Goal: Task Accomplishment & Management: Manage account settings

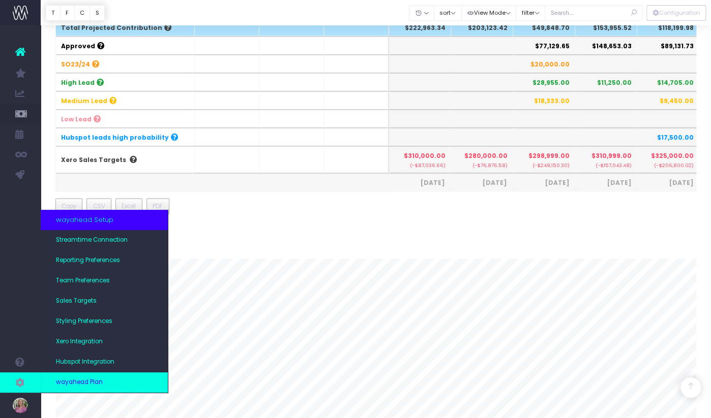
scroll to position [0, 89]
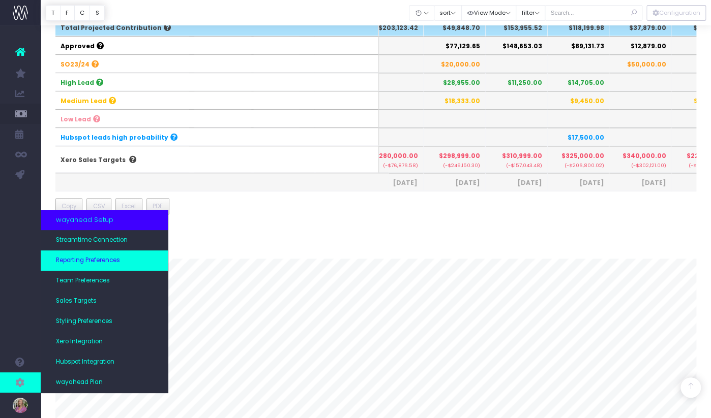
click at [90, 262] on span "Reporting Preferences" at bounding box center [88, 260] width 64 height 9
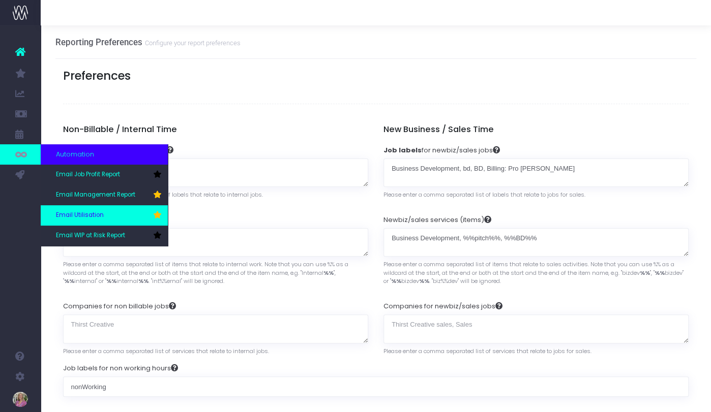
click at [81, 212] on span "Email Utilisation" at bounding box center [80, 215] width 48 height 9
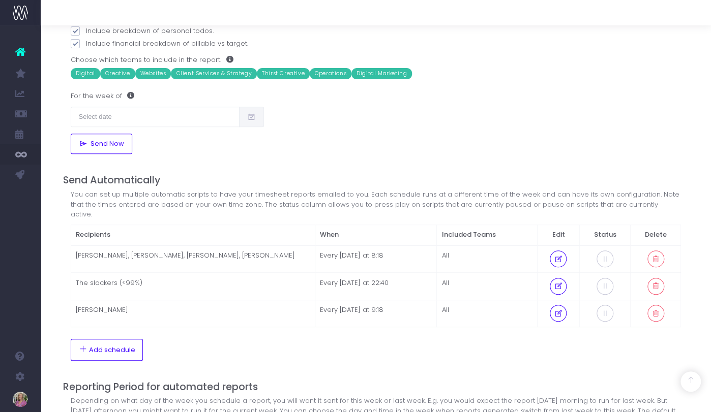
scroll to position [192, 0]
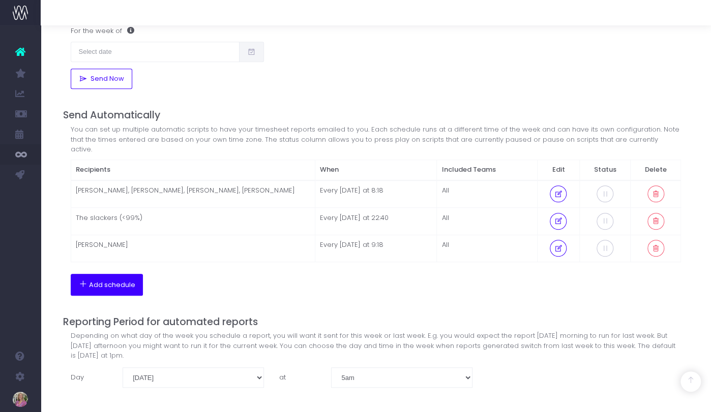
click at [109, 281] on span "Add schedule" at bounding box center [112, 285] width 46 height 8
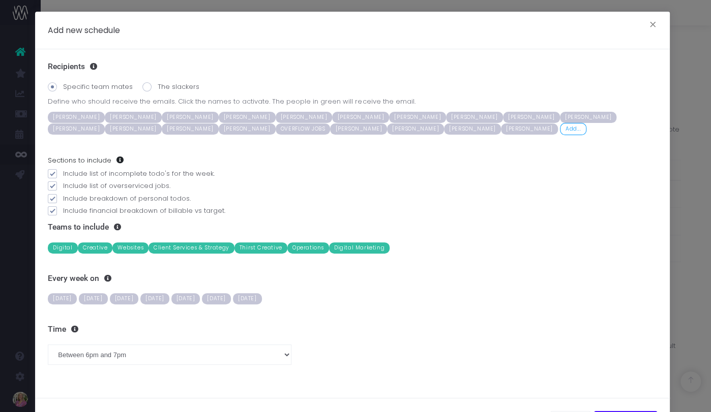
scroll to position [43, 0]
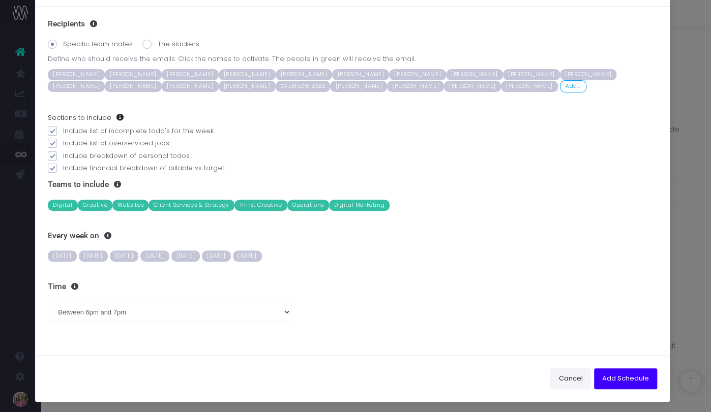
drag, startPoint x: 566, startPoint y: 379, endPoint x: 562, endPoint y: 363, distance: 16.3
click at [566, 379] on button "Cancel" at bounding box center [570, 379] width 40 height 20
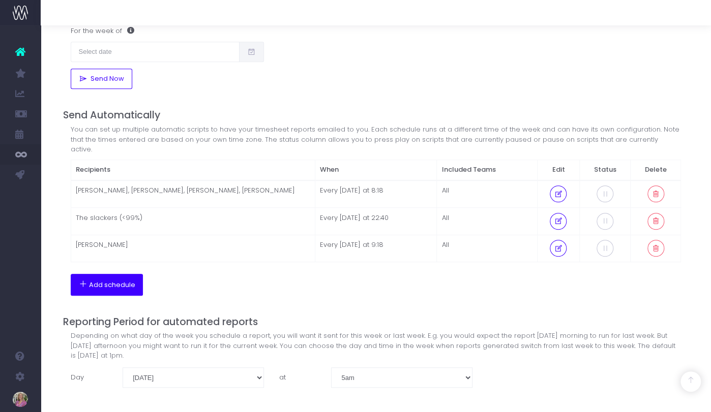
click at [112, 281] on span "Add schedule" at bounding box center [112, 285] width 46 height 8
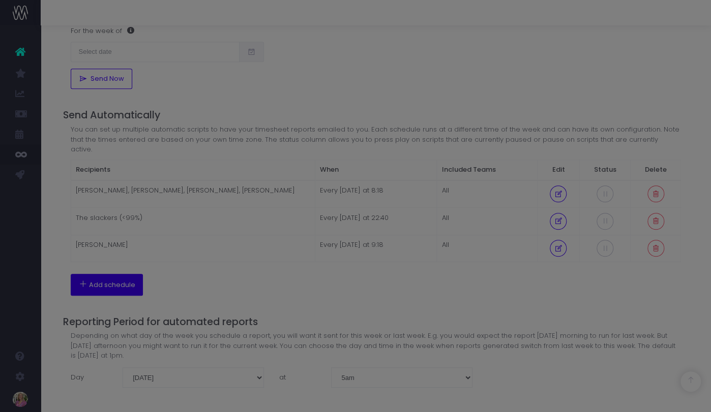
scroll to position [0, 0]
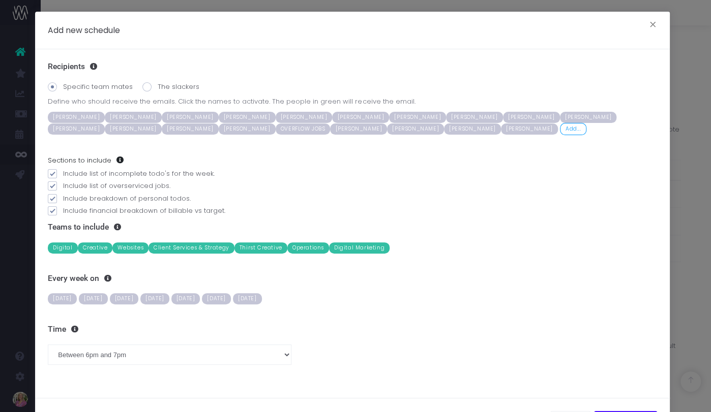
click at [503, 114] on span "[PERSON_NAME]" at bounding box center [531, 117] width 57 height 11
click at [54, 172] on span at bounding box center [52, 173] width 9 height 9
click at [63, 172] on input "Include list of incomplete todo's for the week." at bounding box center [66, 172] width 7 height 7
checkbox input "false"
click at [63, 297] on span "Monday" at bounding box center [62, 298] width 29 height 11
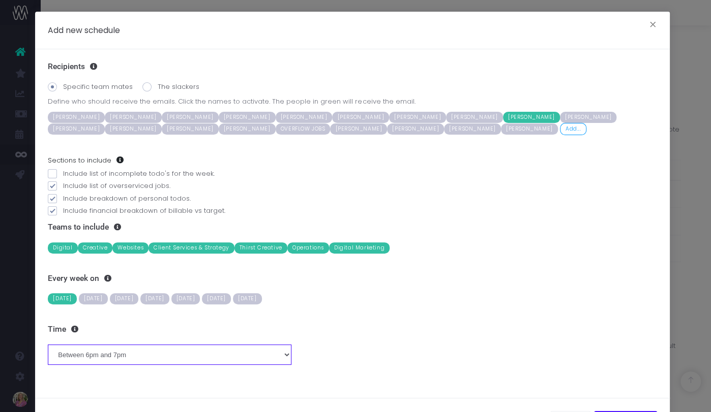
click at [104, 354] on select "Between midnight and 1am Between 1am and 2am Between 2am and 3am Between 3am an…" at bounding box center [170, 355] width 244 height 20
select select "9"
click at [48, 345] on select "Between midnight and 1am Between 1am and 2am Between 2am and 3am Between 3am an…" at bounding box center [170, 355] width 244 height 20
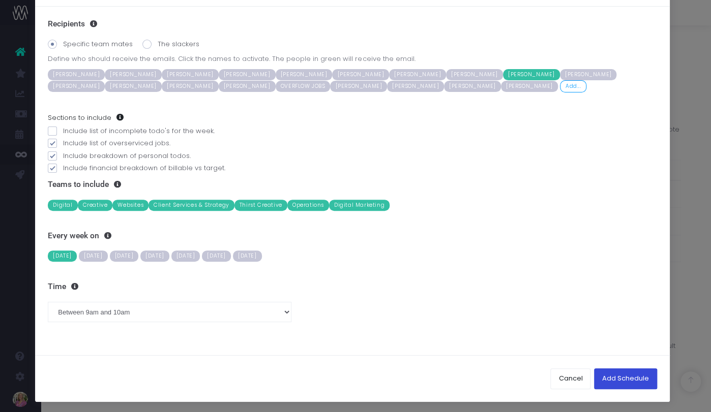
click at [605, 377] on button "Add Schedule" at bounding box center [625, 379] width 63 height 20
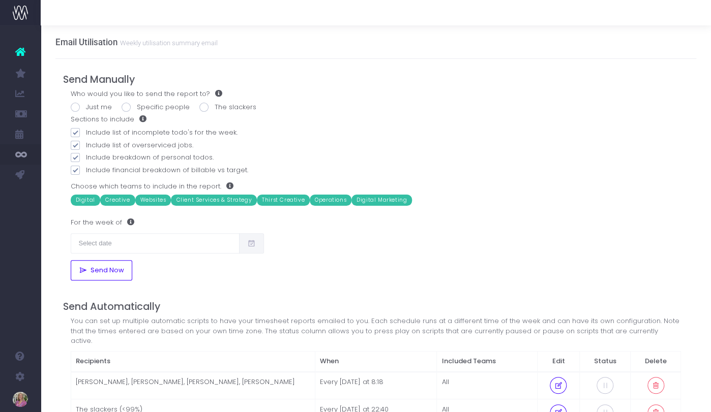
click at [125, 107] on span at bounding box center [126, 107] width 9 height 9
click at [137, 107] on input "Specific people" at bounding box center [140, 105] width 7 height 7
radio input "true"
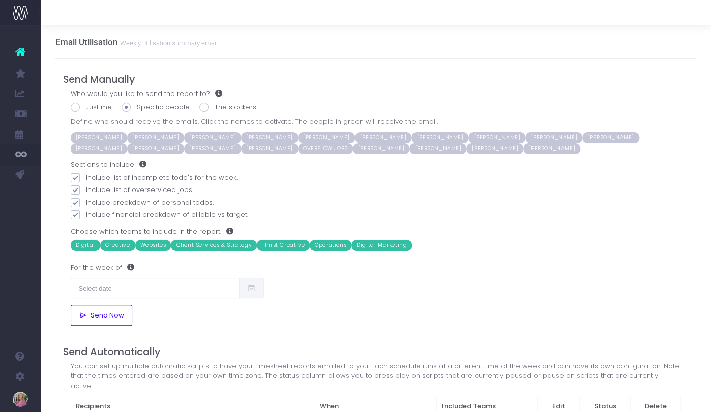
click at [80, 134] on span "Email Management Report" at bounding box center [76, 134] width 41 height 27
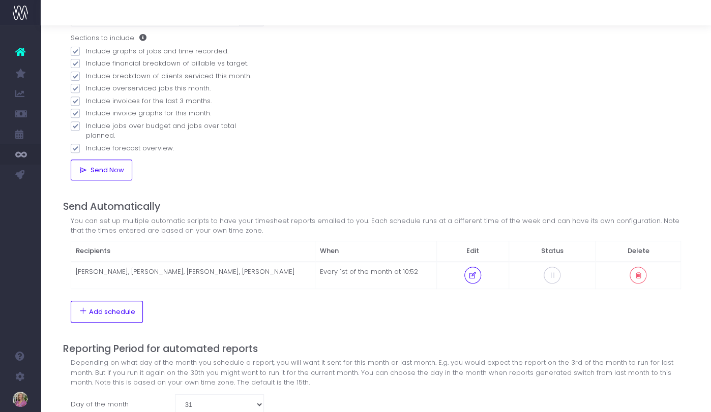
scroll to position [163, 0]
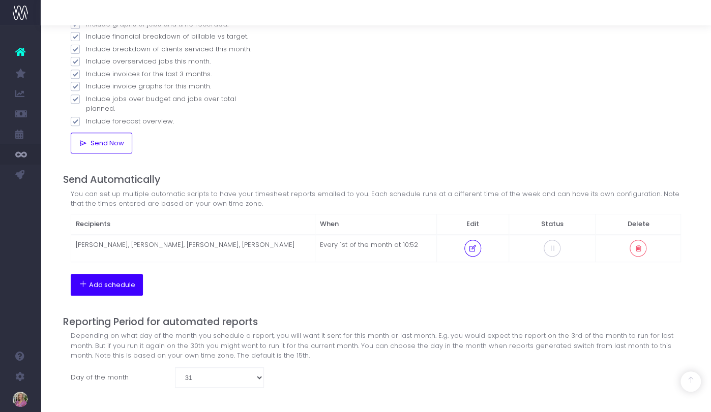
click at [113, 281] on span "Add schedule" at bounding box center [112, 285] width 46 height 8
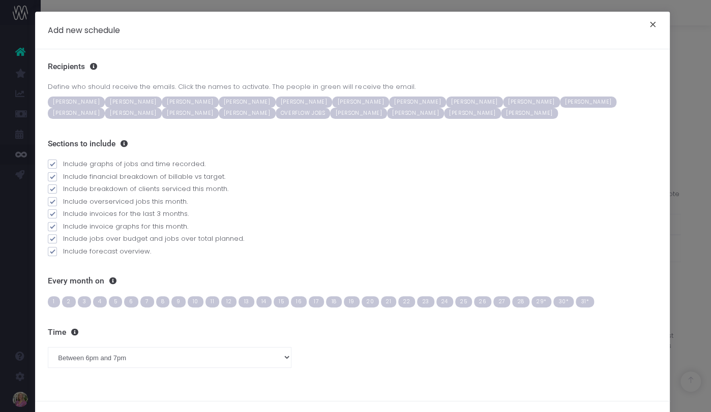
drag, startPoint x: 646, startPoint y: 22, endPoint x: 638, endPoint y: 37, distance: 16.6
click at [646, 22] on button "×" at bounding box center [652, 26] width 21 height 16
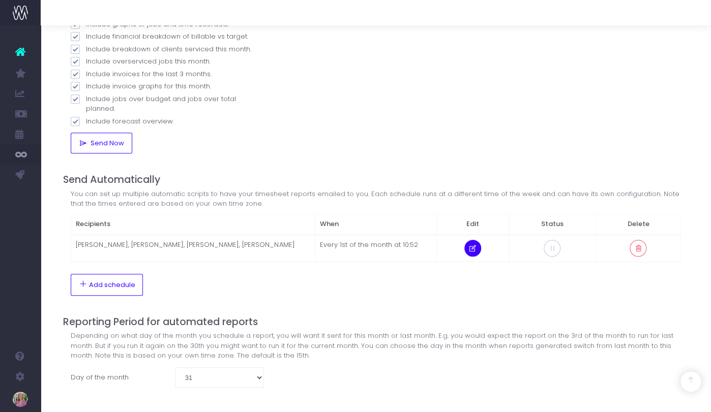
click at [472, 249] on icon at bounding box center [472, 249] width 9 height 0
select select "10"
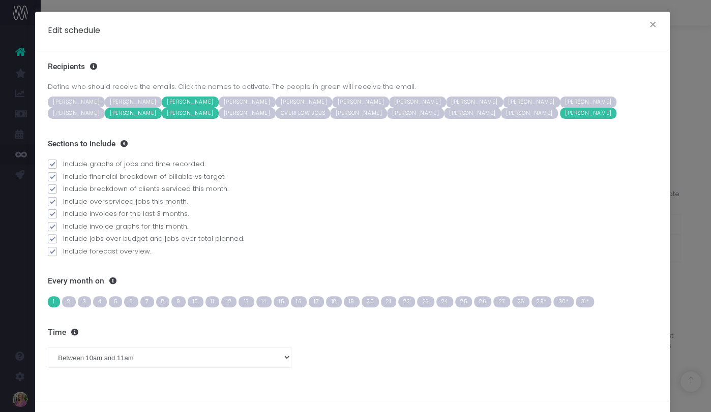
click at [560, 112] on span "Emily Dupuche" at bounding box center [588, 113] width 57 height 11
click at [330, 114] on span "[PERSON_NAME]" at bounding box center [358, 113] width 57 height 11
click at [503, 100] on span "[PERSON_NAME]" at bounding box center [531, 102] width 57 height 11
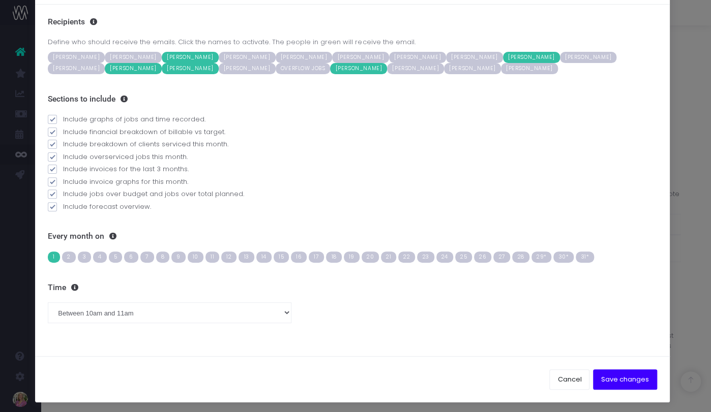
scroll to position [46, 0]
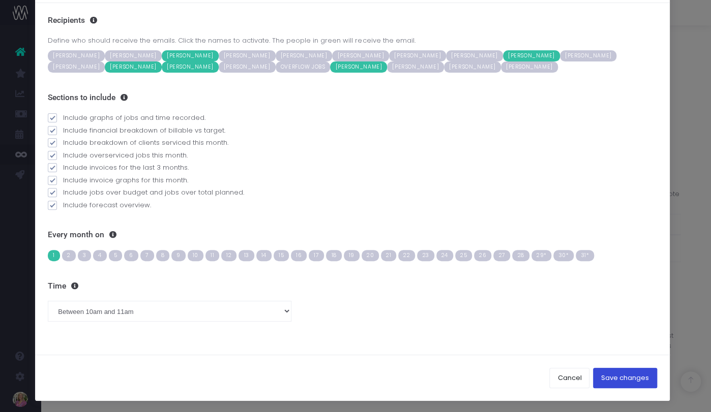
drag, startPoint x: 618, startPoint y: 379, endPoint x: 615, endPoint y: 370, distance: 9.0
click at [617, 379] on button "Save changes" at bounding box center [625, 378] width 64 height 20
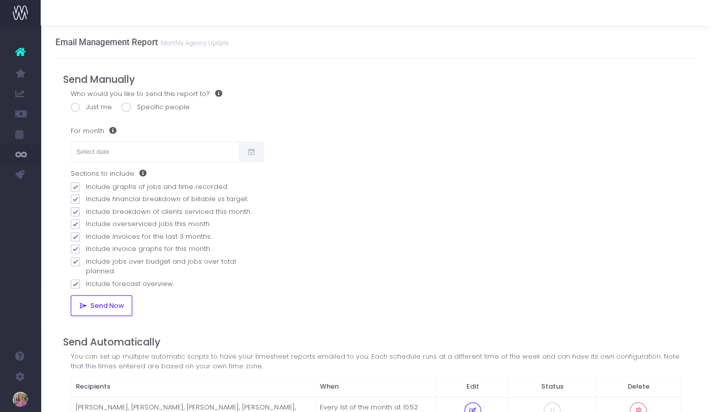
click at [77, 107] on span at bounding box center [75, 107] width 9 height 9
click at [86, 107] on input "Just me" at bounding box center [89, 105] width 7 height 7
radio input "true"
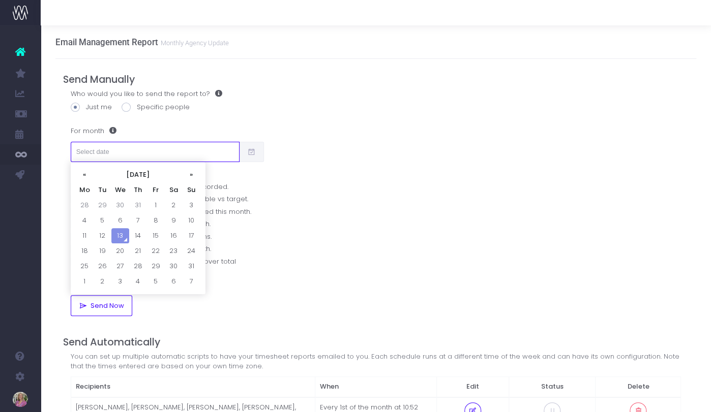
click at [87, 149] on input "text" at bounding box center [155, 152] width 169 height 20
click at [85, 172] on th "«" at bounding box center [85, 174] width 18 height 15
click at [122, 223] on td "7" at bounding box center [120, 220] width 18 height 15
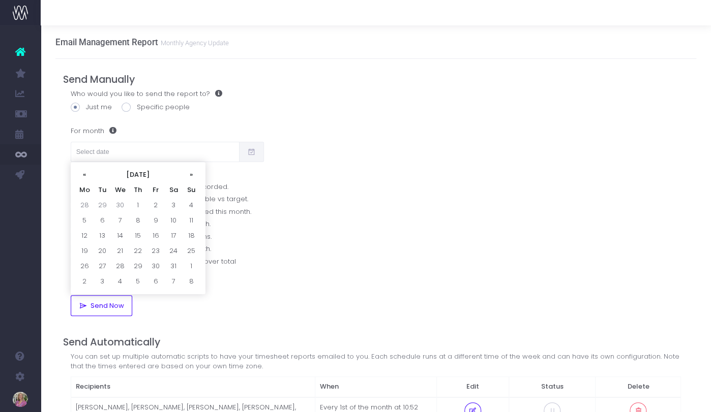
type input "[DATE]"
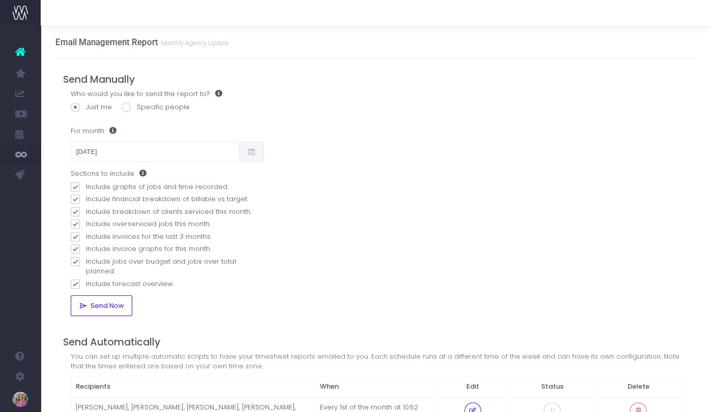
click at [127, 107] on span at bounding box center [126, 107] width 9 height 9
click at [137, 107] on input "Specific people" at bounding box center [140, 105] width 7 height 7
radio input "true"
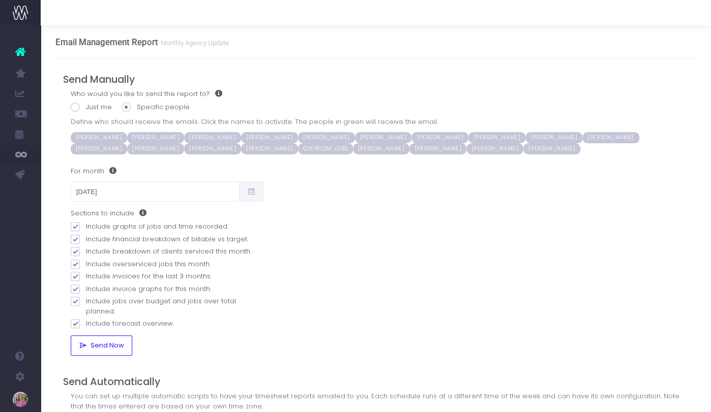
click at [529, 137] on span "[PERSON_NAME]" at bounding box center [553, 137] width 57 height 11
click at [184, 147] on span "[PERSON_NAME]" at bounding box center [212, 148] width 57 height 11
click at [74, 319] on span at bounding box center [75, 323] width 9 height 9
click at [86, 319] on input "Include forecast overview." at bounding box center [89, 322] width 7 height 7
checkbox input "false"
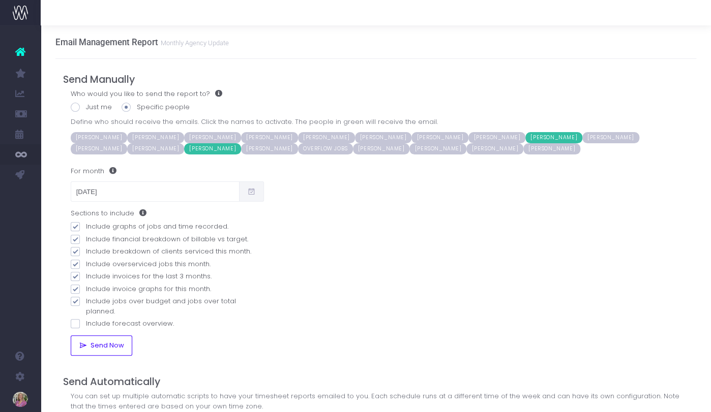
click at [76, 301] on span at bounding box center [75, 301] width 9 height 9
click at [86, 301] on input "Include jobs over budget and jobs over total planned." at bounding box center [89, 299] width 7 height 7
checkbox input "false"
click at [75, 288] on span at bounding box center [75, 289] width 9 height 9
click at [86, 288] on input "Include invoice graphs for this month." at bounding box center [89, 287] width 7 height 7
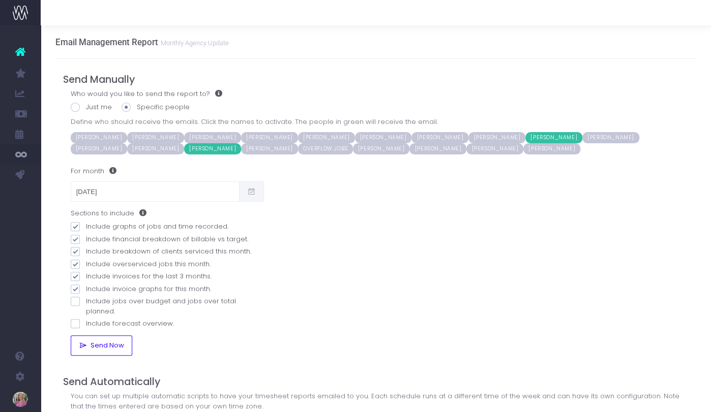
checkbox input "false"
click at [76, 276] on span at bounding box center [75, 276] width 9 height 9
click at [86, 276] on input "Include invoices for the last 3 months." at bounding box center [89, 274] width 7 height 7
checkbox input "false"
click at [74, 226] on span at bounding box center [75, 226] width 9 height 9
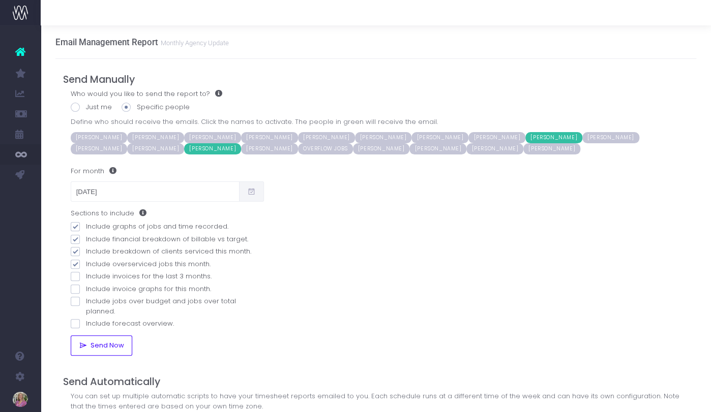
click at [86, 226] on input "Include graphs of jobs and time recorded." at bounding box center [89, 225] width 7 height 7
checkbox input "false"
click at [74, 263] on span at bounding box center [75, 264] width 9 height 9
click at [86, 263] on input "Include overserviced jobs this month." at bounding box center [89, 262] width 7 height 7
checkbox input "false"
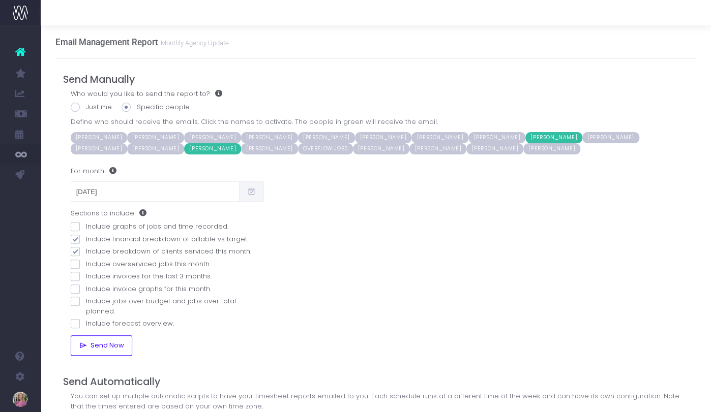
click at [74, 252] on span at bounding box center [75, 251] width 9 height 9
click at [86, 252] on input "Include breakdown of clients serviced this month." at bounding box center [89, 250] width 7 height 7
checkbox input "false"
click at [75, 239] on span at bounding box center [75, 239] width 9 height 9
click at [86, 239] on input "Include financial breakdown of billable vs target." at bounding box center [89, 237] width 7 height 7
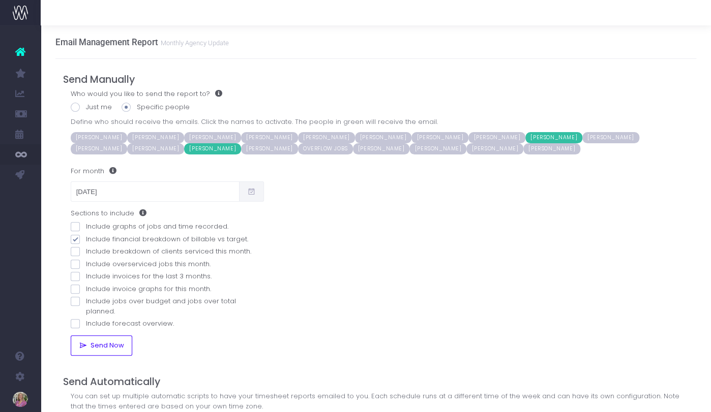
checkbox input "false"
click at [107, 342] on span "Send Now" at bounding box center [105, 346] width 37 height 8
click at [100, 194] on input "07/05/2025" at bounding box center [155, 191] width 169 height 20
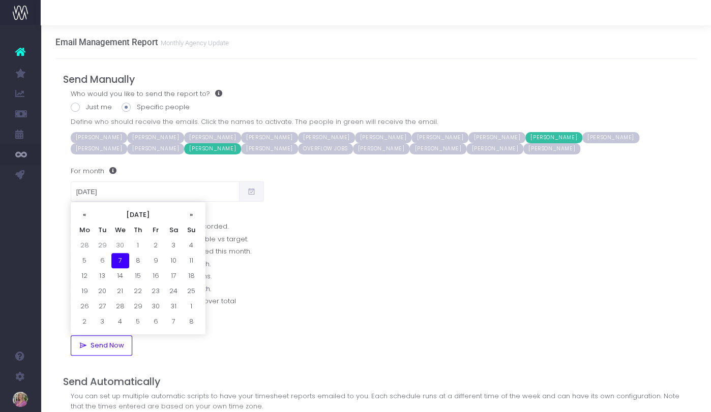
drag, startPoint x: 192, startPoint y: 214, endPoint x: 170, endPoint y: 228, distance: 25.7
click at [191, 214] on th "»" at bounding box center [192, 214] width 18 height 15
click at [134, 258] on td "5" at bounding box center [138, 260] width 18 height 15
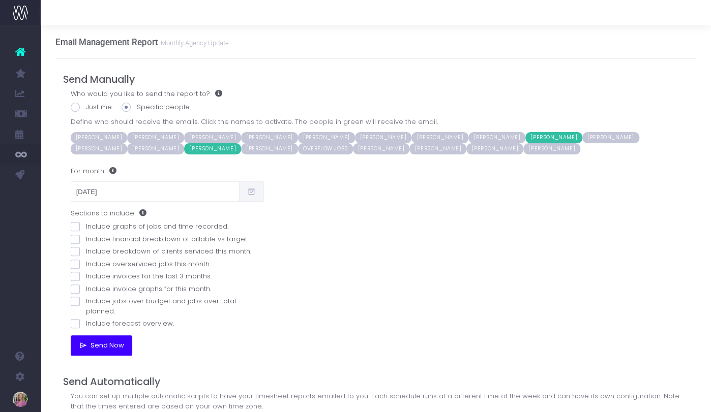
click at [101, 342] on span "Send Now" at bounding box center [105, 346] width 37 height 8
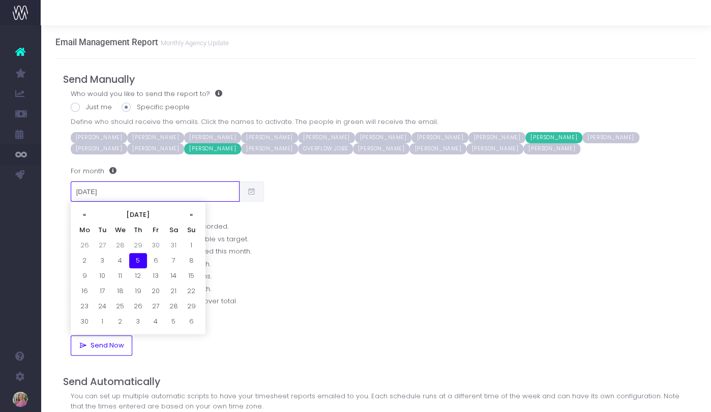
click at [109, 191] on input "05/06/2025" at bounding box center [155, 191] width 169 height 20
drag, startPoint x: 193, startPoint y: 216, endPoint x: 186, endPoint y: 225, distance: 11.6
click at [192, 216] on th "»" at bounding box center [192, 214] width 18 height 15
drag, startPoint x: 137, startPoint y: 271, endPoint x: 132, endPoint y: 268, distance: 6.6
click at [137, 271] on td "17" at bounding box center [138, 275] width 18 height 15
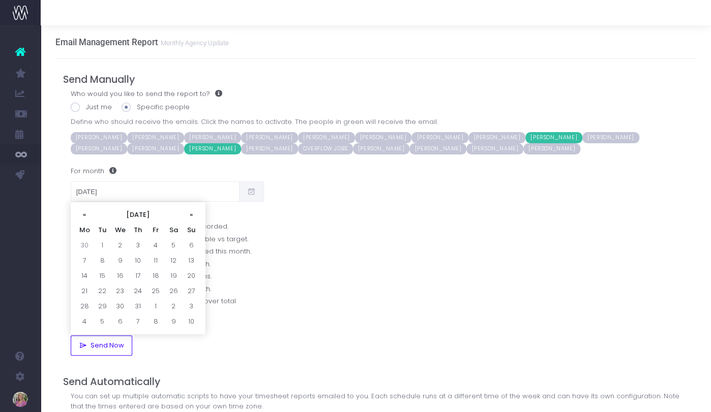
type input "17/07/2025"
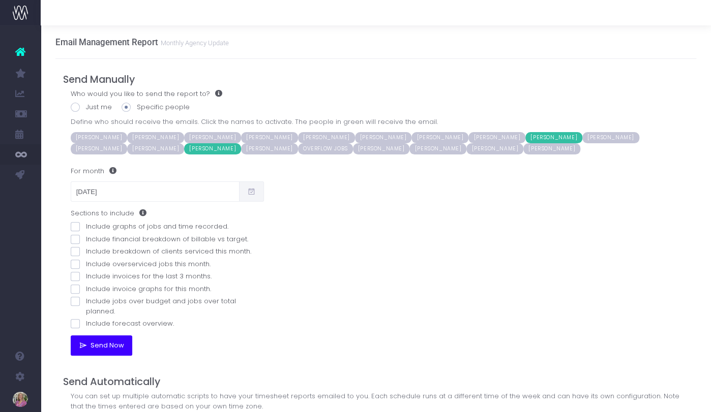
click at [92, 342] on span "Send Now" at bounding box center [105, 346] width 37 height 8
click at [89, 275] on span "Team Preferences" at bounding box center [73, 275] width 35 height 18
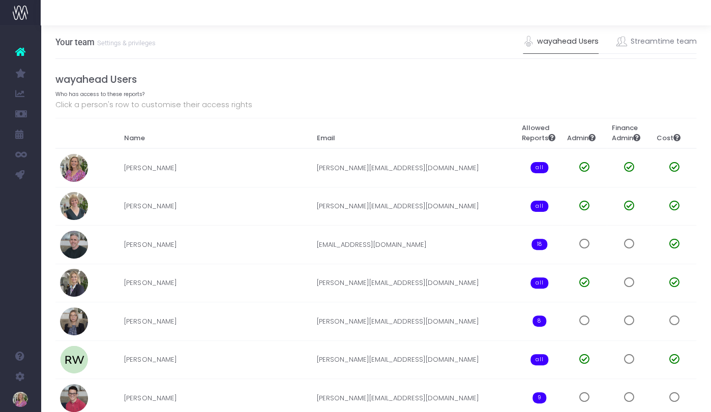
drag, startPoint x: 640, startPoint y: 47, endPoint x: 628, endPoint y: 60, distance: 17.6
click at [640, 47] on link "Streamtime team" at bounding box center [656, 41] width 80 height 23
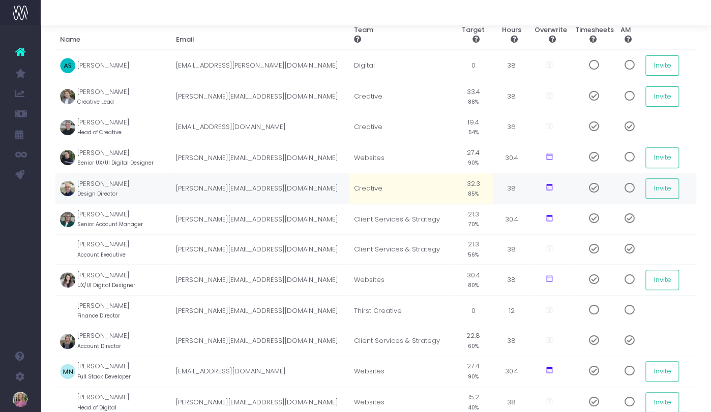
scroll to position [89, 0]
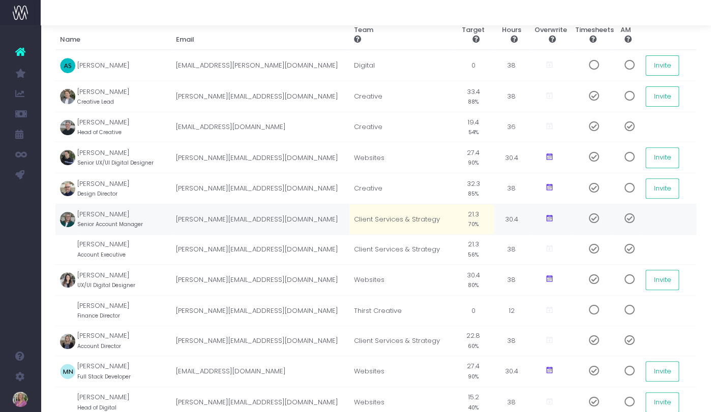
click at [473, 223] on small "70%" at bounding box center [473, 223] width 10 height 9
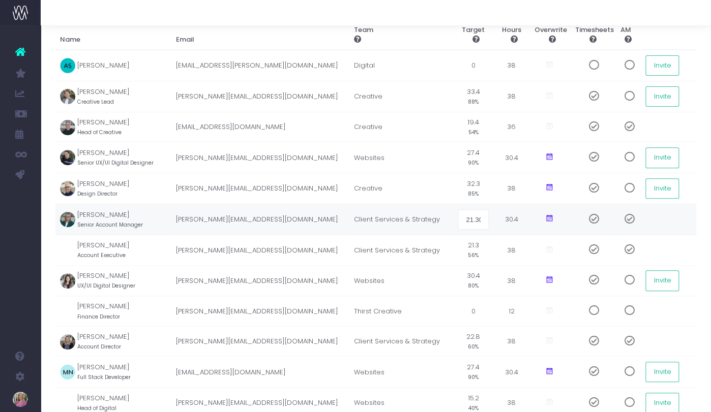
click at [473, 223] on input "21.30" at bounding box center [473, 219] width 31 height 20
type input "60"
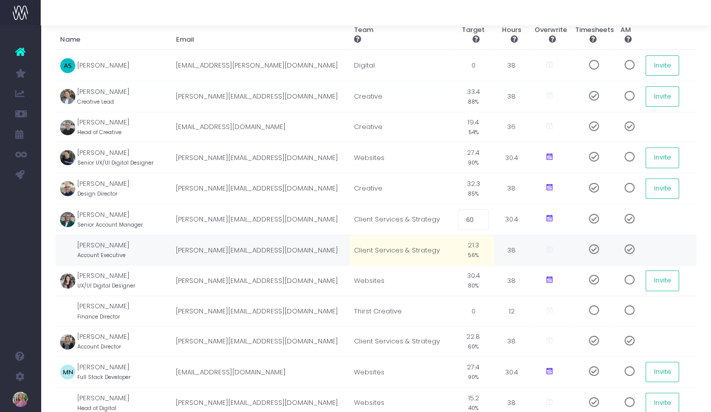
click at [473, 253] on small "56%" at bounding box center [473, 254] width 11 height 9
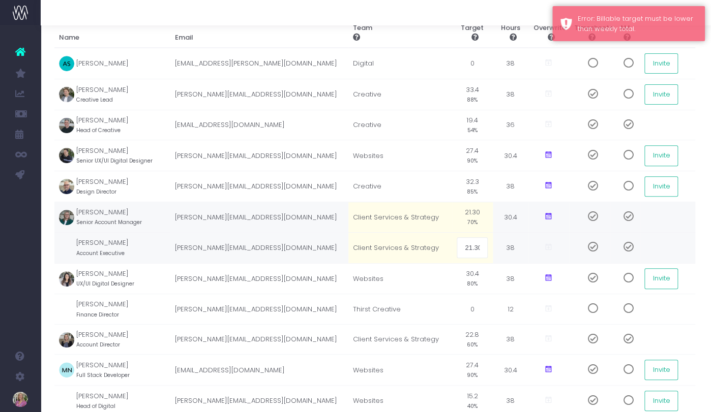
scroll to position [92, 0]
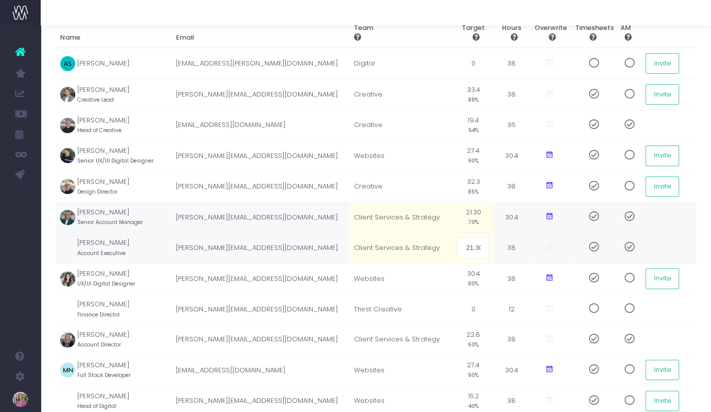
click at [471, 221] on small "70%" at bounding box center [473, 221] width 10 height 9
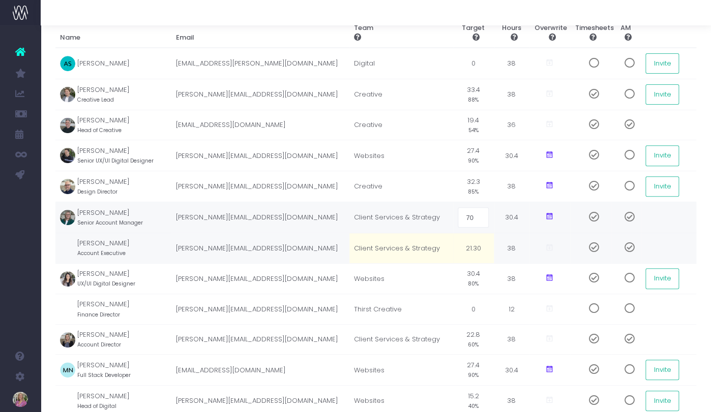
type input "70%"
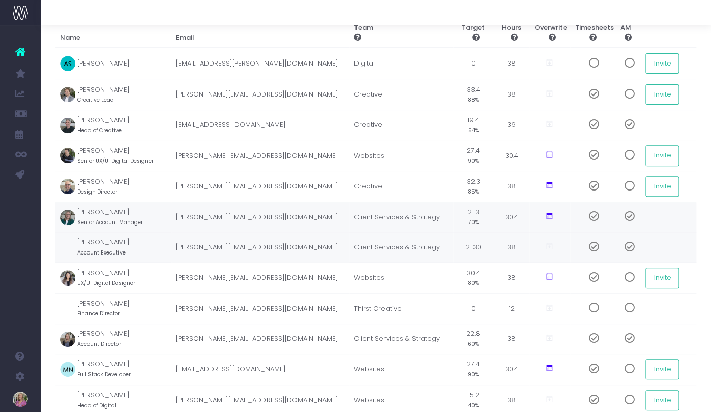
click at [470, 245] on td "21.30" at bounding box center [473, 247] width 41 height 31
click at [470, 245] on input "21.30" at bounding box center [473, 247] width 31 height 20
click at [469, 245] on input "21.30" at bounding box center [473, 247] width 31 height 20
click at [470, 245] on input "21.30" at bounding box center [473, 247] width 31 height 20
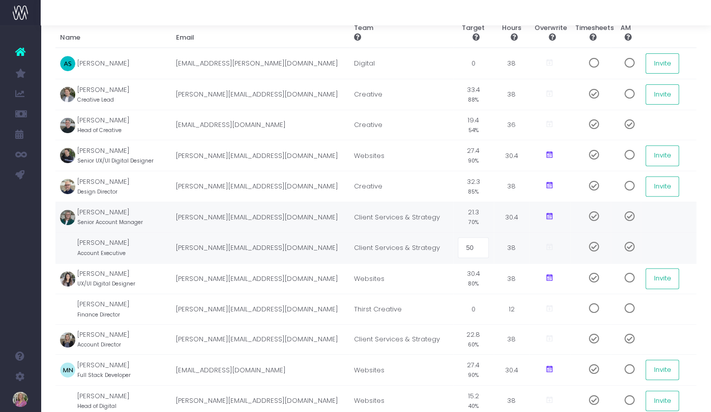
type input "50%"
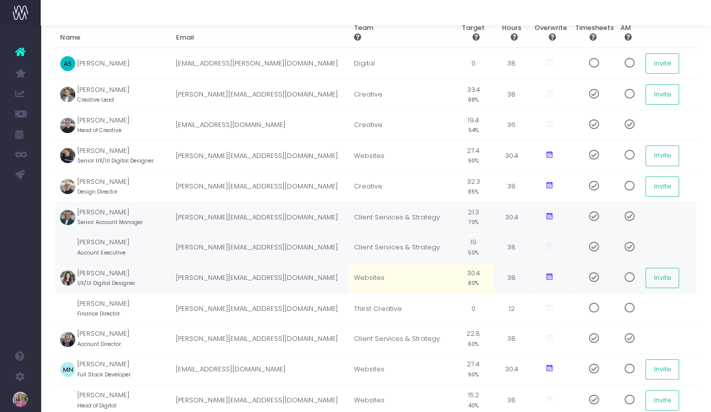
click at [471, 272] on td "30.4 80%" at bounding box center [473, 278] width 41 height 31
click at [471, 272] on input "30.40" at bounding box center [473, 278] width 31 height 20
click at [444, 271] on td "Websites" at bounding box center [401, 278] width 104 height 31
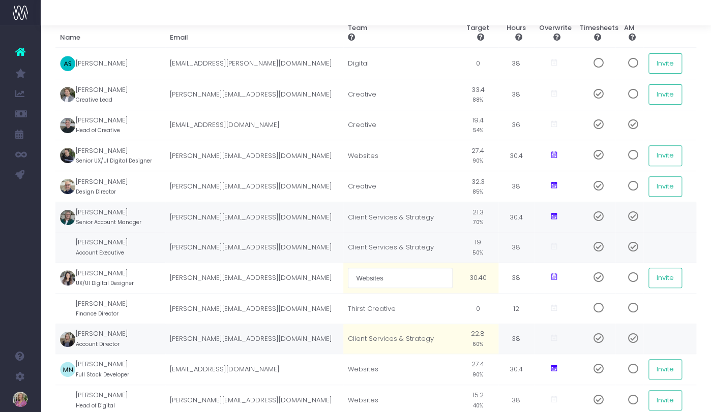
click at [475, 339] on small "60%" at bounding box center [477, 343] width 11 height 9
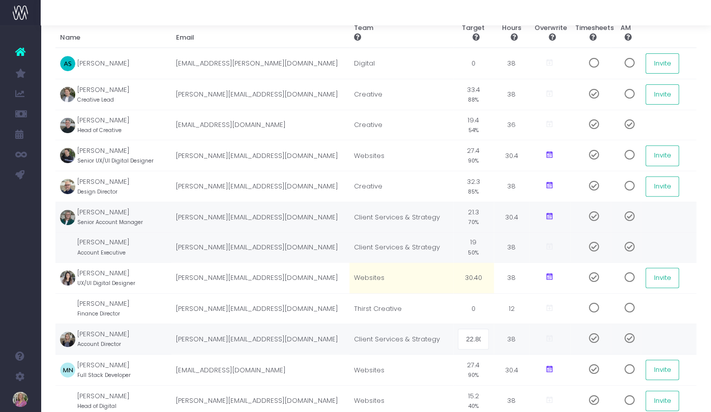
click at [475, 337] on input "22.80" at bounding box center [473, 339] width 31 height 20
type input "50%"
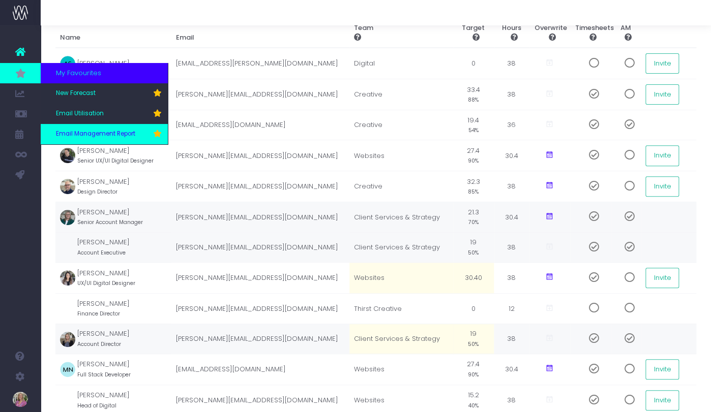
click at [83, 133] on span "Email Management Report" at bounding box center [95, 134] width 79 height 9
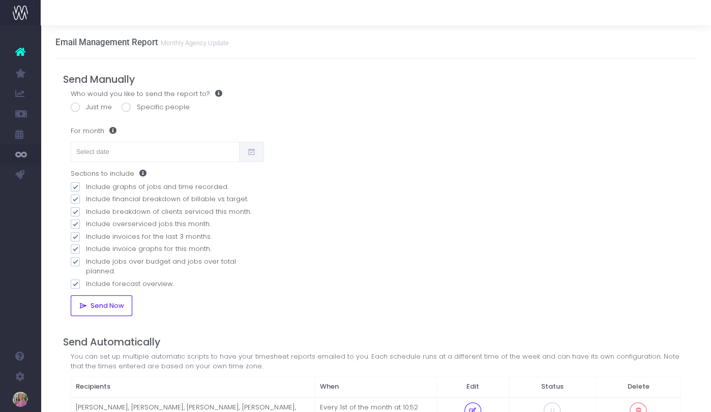
click at [76, 106] on span at bounding box center [75, 107] width 9 height 9
click at [86, 106] on input "Just me" at bounding box center [89, 105] width 7 height 7
radio input "true"
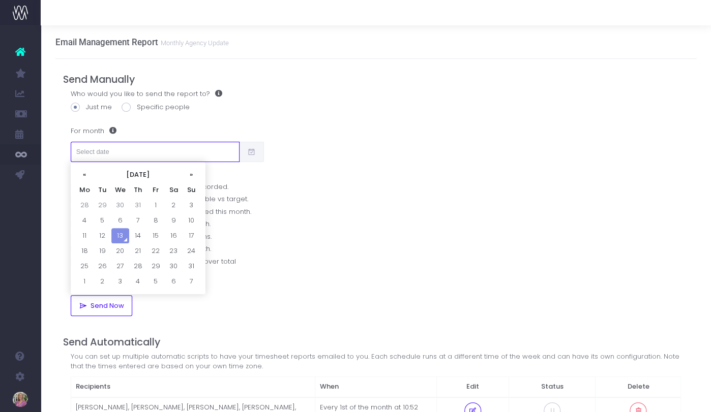
click at [91, 151] on input "text" at bounding box center [155, 152] width 169 height 20
click at [334, 180] on div "Who would you like to send the report to? Just me Specific people Define who sh…" at bounding box center [376, 202] width 626 height 227
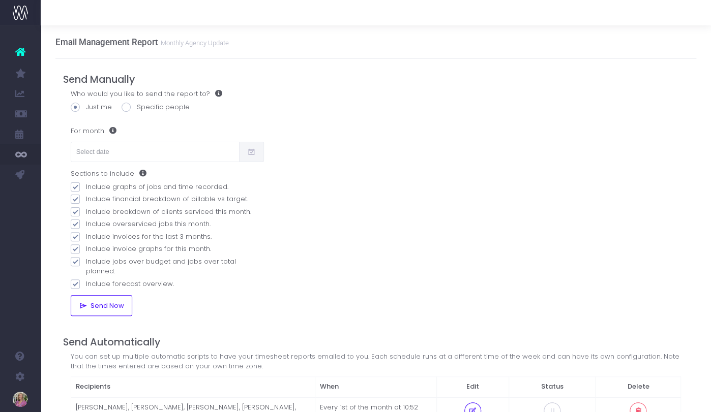
drag, startPoint x: 75, startPoint y: 184, endPoint x: 77, endPoint y: 193, distance: 9.5
click at [75, 185] on span at bounding box center [75, 187] width 9 height 9
click at [86, 185] on input "Include graphs of jobs and time recorded." at bounding box center [89, 185] width 7 height 7
checkbox input "false"
click at [74, 199] on span at bounding box center [75, 199] width 9 height 9
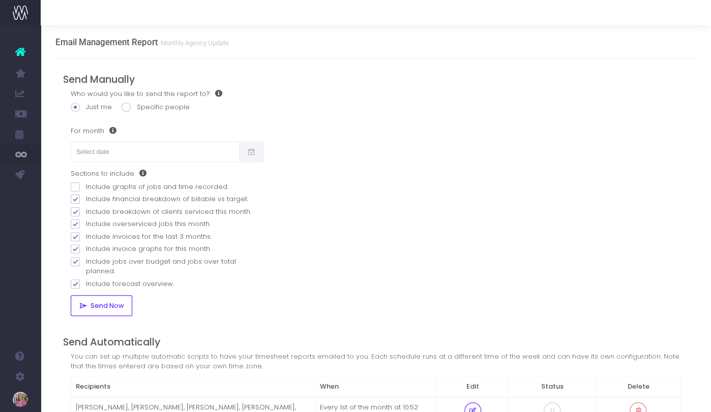
click at [86, 199] on input "Include financial breakdown of billable vs target." at bounding box center [89, 197] width 7 height 7
checkbox input "false"
click at [76, 212] on span at bounding box center [75, 211] width 9 height 9
click at [86, 212] on input "Include breakdown of clients serviced this month." at bounding box center [89, 210] width 7 height 7
checkbox input "false"
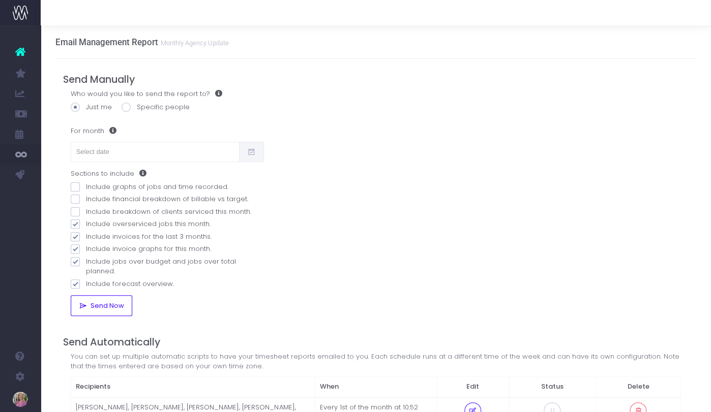
click at [76, 222] on span at bounding box center [75, 224] width 9 height 9
click at [86, 222] on input "Include overserviced jobs this month." at bounding box center [89, 222] width 7 height 7
checkbox input "false"
click at [77, 236] on span at bounding box center [75, 236] width 9 height 9
click at [86, 236] on input "Include invoices for the last 3 months." at bounding box center [89, 235] width 7 height 7
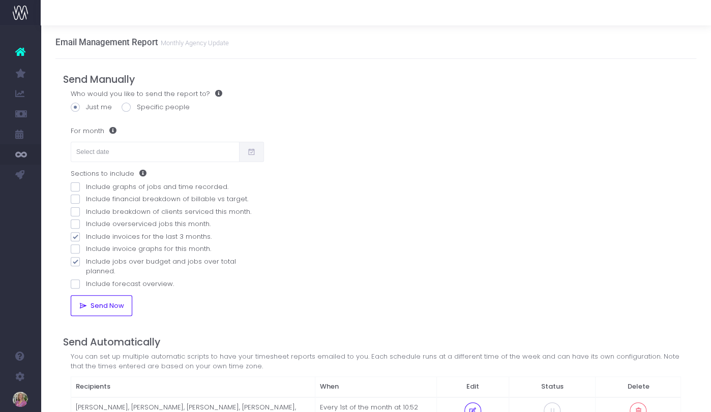
checkbox input "false"
drag, startPoint x: 78, startPoint y: 249, endPoint x: 77, endPoint y: 260, distance: 11.2
click at [77, 249] on span at bounding box center [75, 249] width 9 height 9
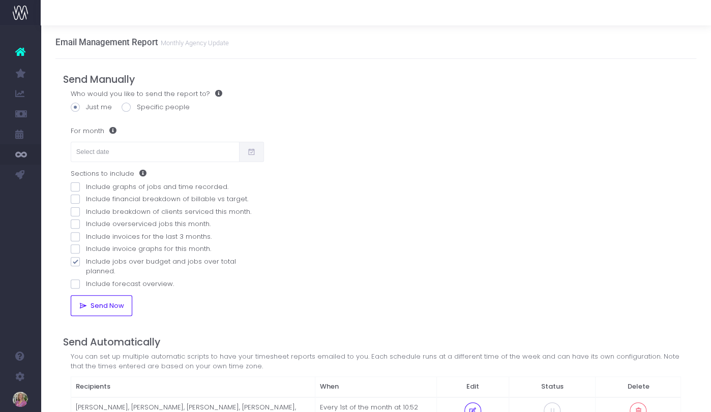
click at [86, 249] on input "Include invoice graphs for this month." at bounding box center [89, 247] width 7 height 7
checkbox input "true"
click at [77, 260] on span at bounding box center [75, 261] width 9 height 9
click at [86, 260] on input "Include jobs over budget and jobs over total planned." at bounding box center [89, 260] width 7 height 7
checkbox input "false"
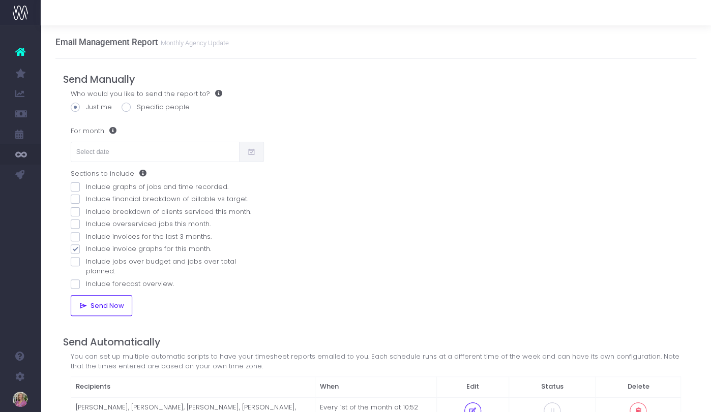
click at [76, 248] on span at bounding box center [75, 249] width 9 height 9
click at [86, 248] on input "Include invoice graphs for this month." at bounding box center [89, 247] width 7 height 7
checkbox input "false"
click at [128, 148] on input "text" at bounding box center [155, 152] width 169 height 20
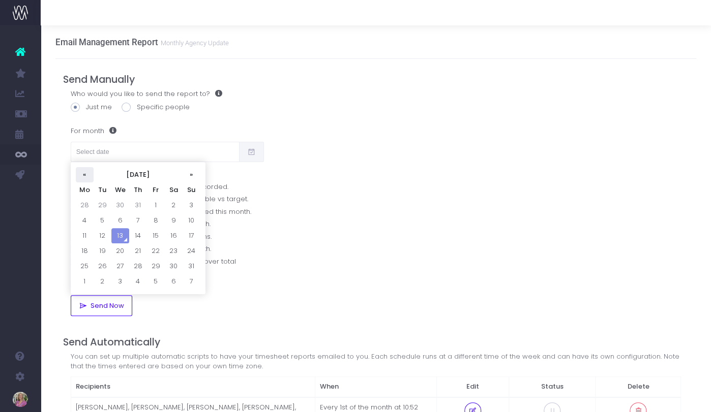
click at [88, 171] on th "«" at bounding box center [85, 174] width 18 height 15
click at [102, 219] on td "6" at bounding box center [103, 220] width 18 height 15
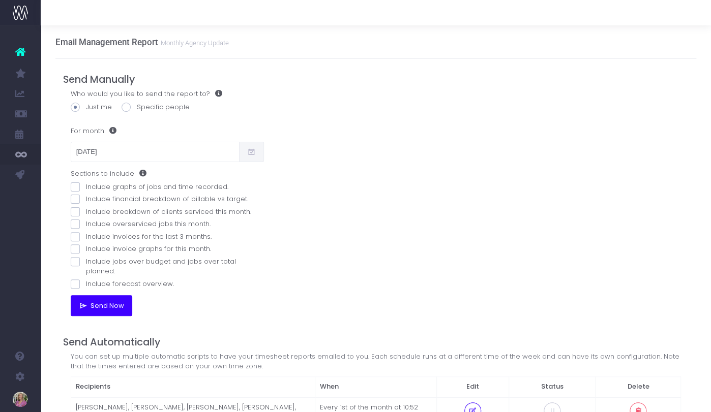
click at [108, 302] on span "Send Now" at bounding box center [105, 306] width 37 height 8
click at [100, 154] on input "06/05/2025" at bounding box center [155, 152] width 169 height 20
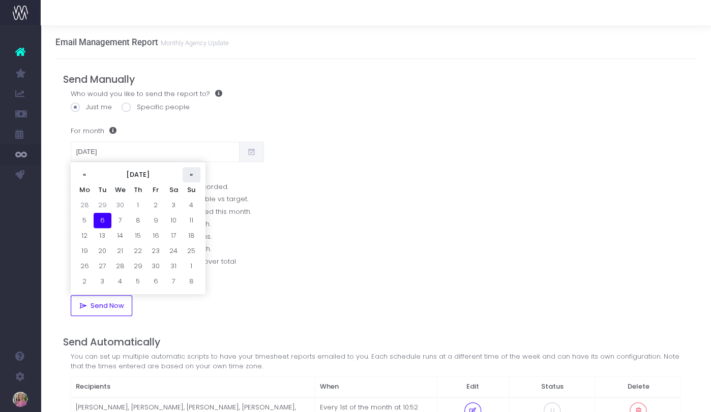
drag, startPoint x: 190, startPoint y: 174, endPoint x: 178, endPoint y: 190, distance: 19.3
click at [190, 174] on th "»" at bounding box center [192, 174] width 18 height 15
click at [137, 224] on td "5" at bounding box center [138, 220] width 18 height 15
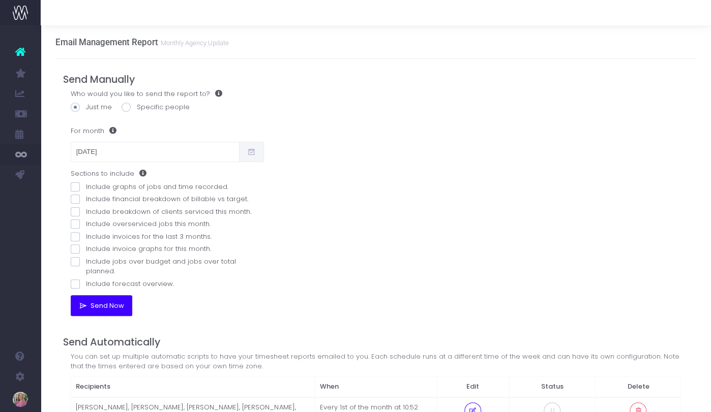
click at [107, 302] on span "Send Now" at bounding box center [105, 306] width 37 height 8
click at [127, 153] on input "05/06/2025" at bounding box center [155, 152] width 169 height 20
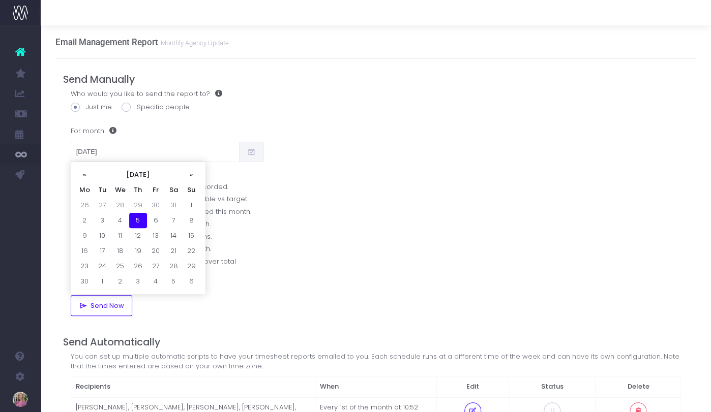
drag, startPoint x: 189, startPoint y: 172, endPoint x: 177, endPoint y: 189, distance: 20.4
click at [189, 173] on th "»" at bounding box center [192, 174] width 18 height 15
click at [139, 220] on td "10" at bounding box center [138, 220] width 18 height 15
type input "10/07/2025"
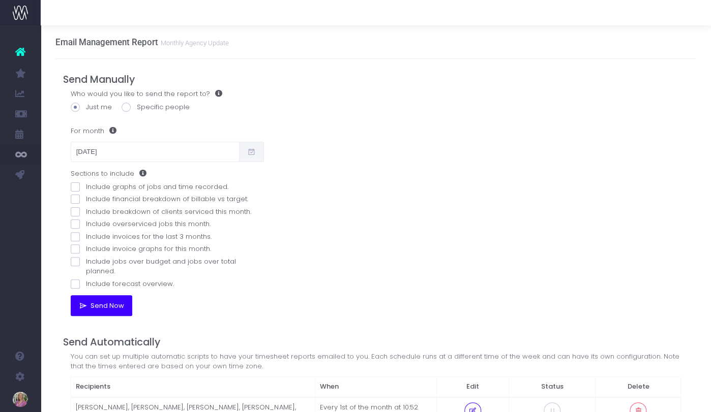
click at [107, 295] on button "Send Now" at bounding box center [102, 305] width 62 height 20
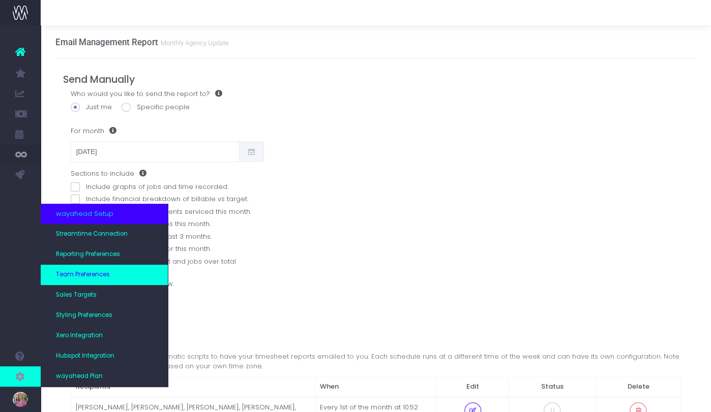
click at [93, 279] on span "Team Preferences" at bounding box center [83, 274] width 54 height 9
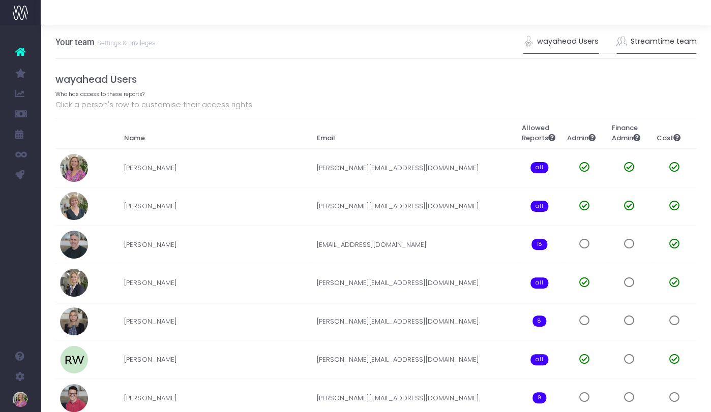
click at [646, 34] on link "Streamtime team" at bounding box center [656, 41] width 80 height 23
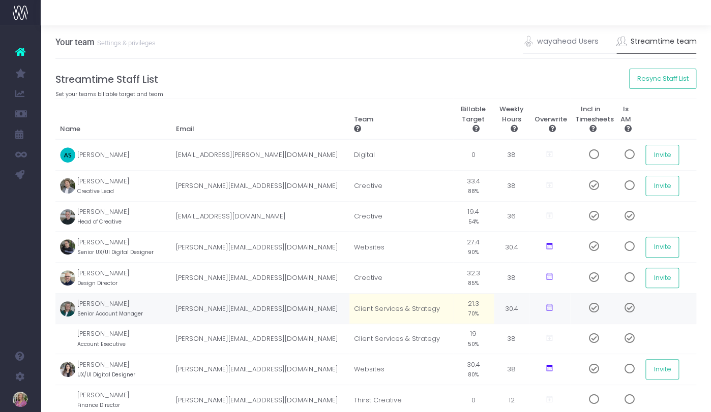
click at [473, 314] on small "70%" at bounding box center [473, 313] width 10 height 9
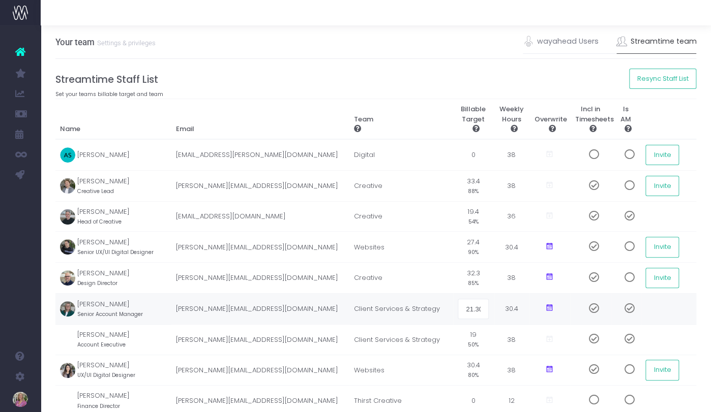
click at [473, 314] on input "21.30" at bounding box center [473, 309] width 31 height 20
type input "60%"
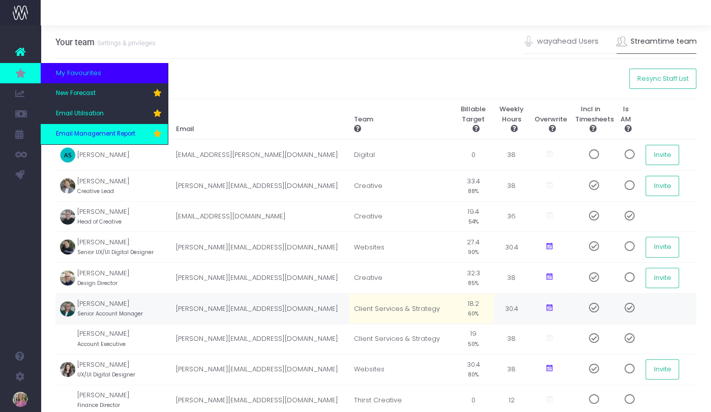
click at [83, 133] on span "Email Management Report" at bounding box center [95, 134] width 79 height 9
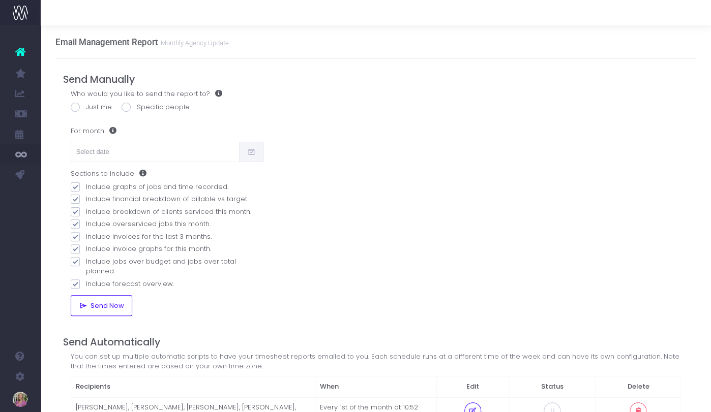
click at [75, 104] on span at bounding box center [75, 107] width 9 height 9
click at [86, 104] on input "Just me" at bounding box center [89, 105] width 7 height 7
radio input "true"
click at [74, 104] on span at bounding box center [75, 107] width 9 height 9
click at [86, 104] on input "Just me" at bounding box center [89, 105] width 7 height 7
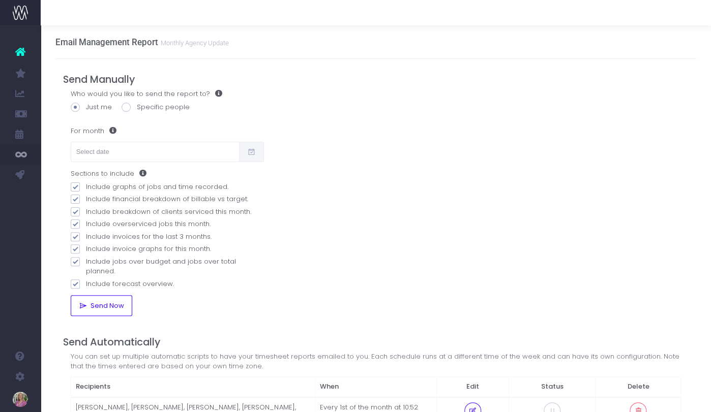
drag, startPoint x: 125, startPoint y: 106, endPoint x: 118, endPoint y: 128, distance: 22.7
click at [125, 106] on span at bounding box center [126, 107] width 9 height 9
click at [137, 106] on input "Specific people" at bounding box center [140, 105] width 7 height 7
radio input "true"
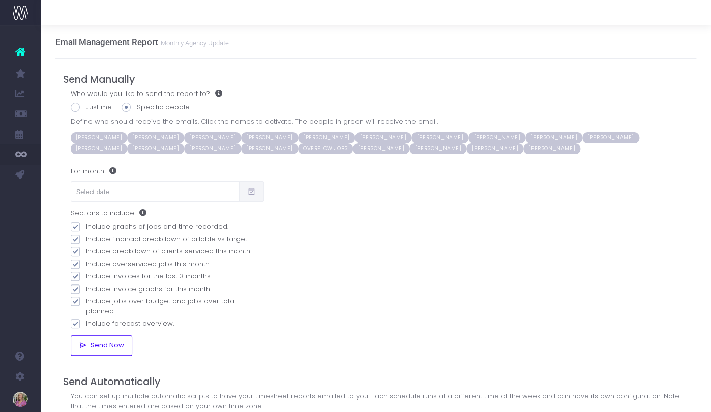
click at [525, 135] on span "[PERSON_NAME]" at bounding box center [553, 137] width 57 height 11
click at [184, 147] on span "[PERSON_NAME]" at bounding box center [212, 148] width 57 height 11
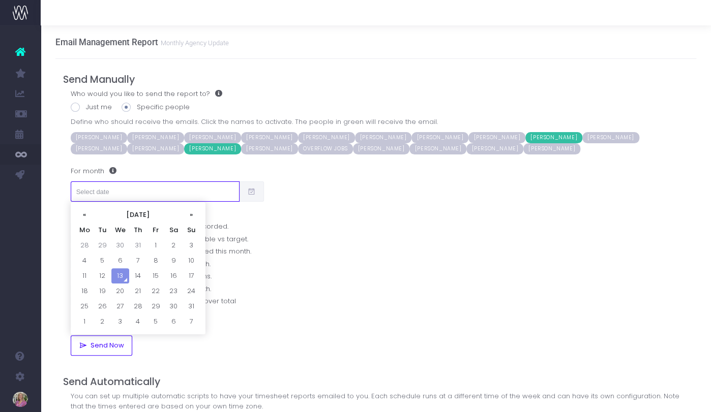
click at [97, 193] on input "text" at bounding box center [155, 191] width 169 height 20
click at [87, 213] on th "«" at bounding box center [85, 214] width 18 height 15
click at [118, 258] on td "7" at bounding box center [120, 260] width 18 height 15
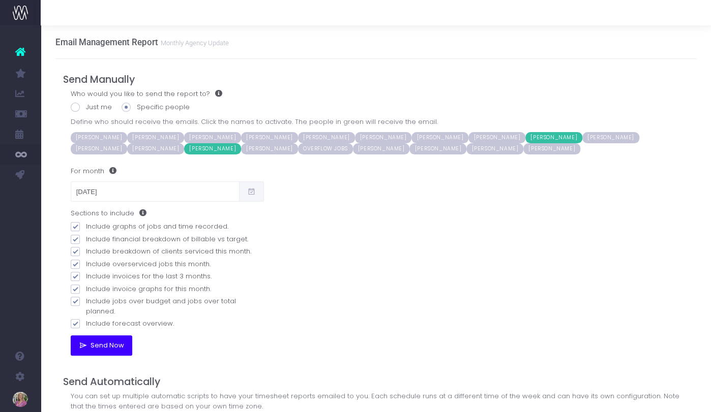
click at [105, 342] on span "Send Now" at bounding box center [105, 346] width 37 height 8
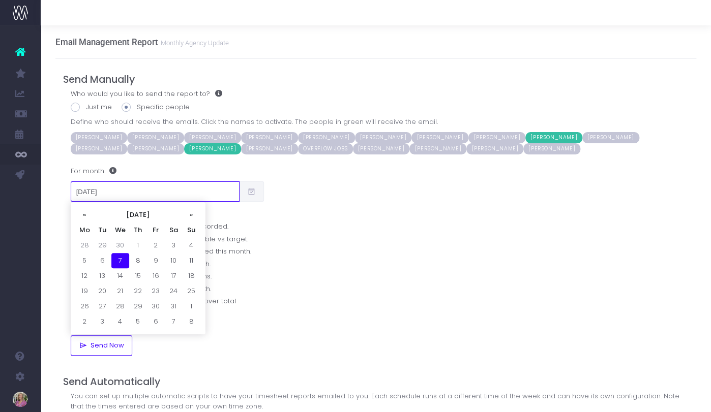
click at [95, 191] on input "[DATE]" at bounding box center [155, 191] width 169 height 20
click at [191, 214] on th "»" at bounding box center [192, 214] width 18 height 15
click at [162, 263] on td "6" at bounding box center [156, 260] width 18 height 15
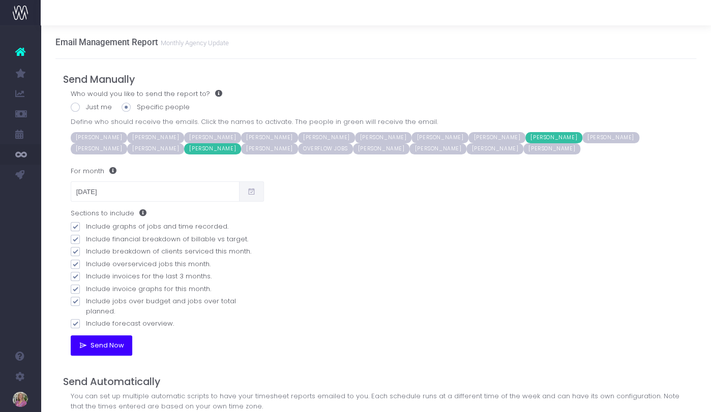
click at [104, 342] on span "Send Now" at bounding box center [105, 346] width 37 height 8
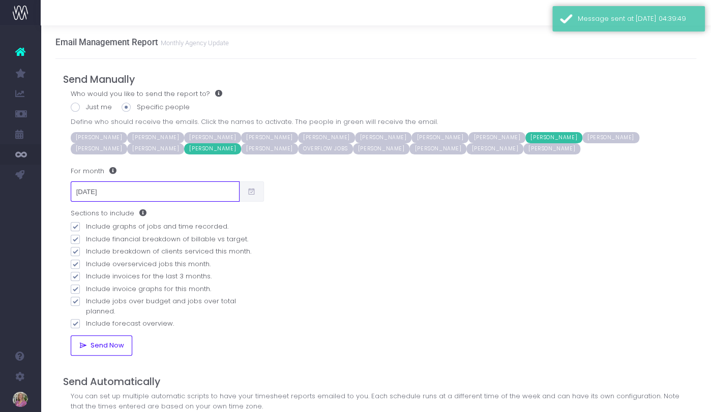
click at [103, 190] on input "[DATE]" at bounding box center [155, 191] width 169 height 20
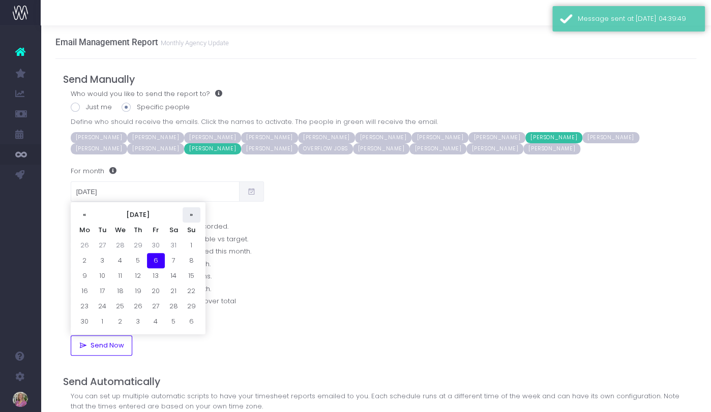
click at [190, 215] on th "»" at bounding box center [192, 214] width 18 height 15
click at [139, 258] on td "10" at bounding box center [138, 260] width 18 height 15
type input "[DATE]"
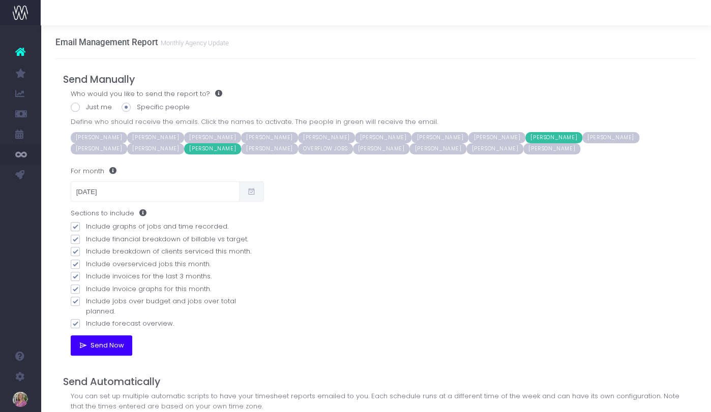
click at [96, 342] on span "Send Now" at bounding box center [105, 346] width 37 height 8
click at [81, 277] on span "Team Preferences" at bounding box center [73, 275] width 35 height 18
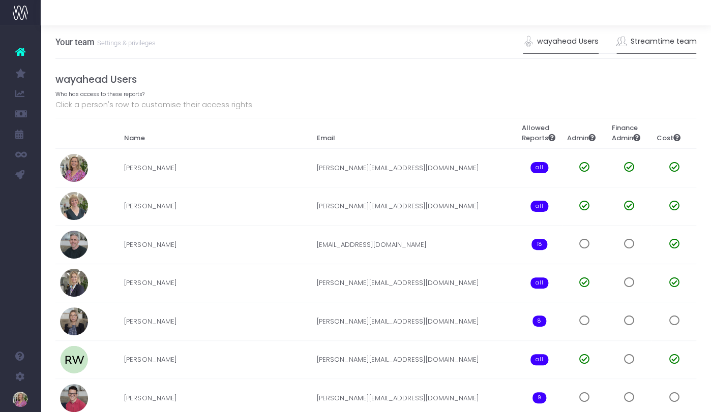
click at [660, 43] on link "Streamtime team" at bounding box center [656, 41] width 80 height 23
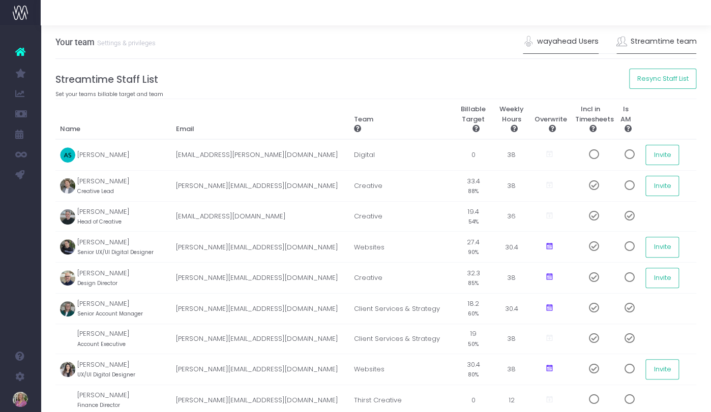
click at [570, 40] on link "wayahead Users" at bounding box center [561, 41] width 76 height 23
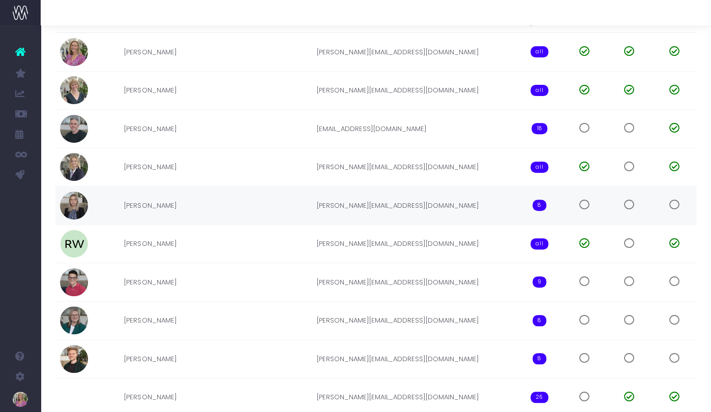
scroll to position [129, 0]
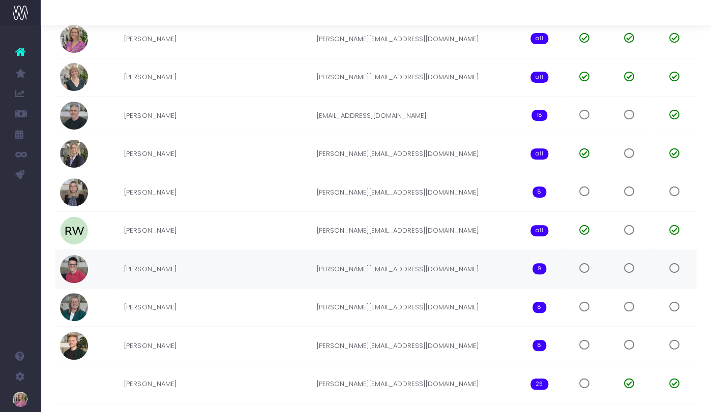
click at [188, 266] on td "[PERSON_NAME]" at bounding box center [215, 269] width 192 height 39
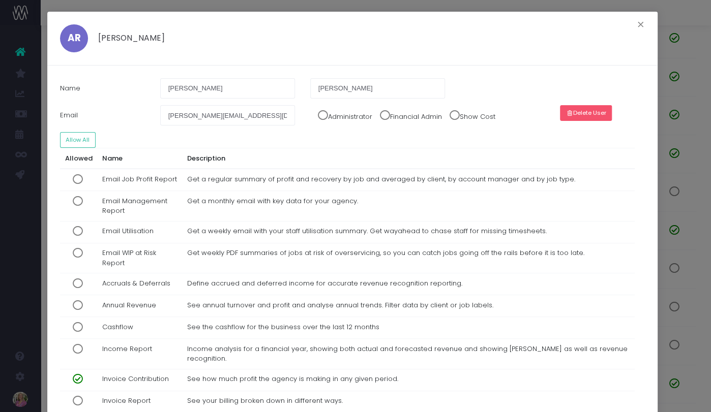
click at [590, 112] on button "Delete User" at bounding box center [586, 113] width 52 height 16
click at [614, 114] on button "Confirm" at bounding box center [610, 113] width 35 height 16
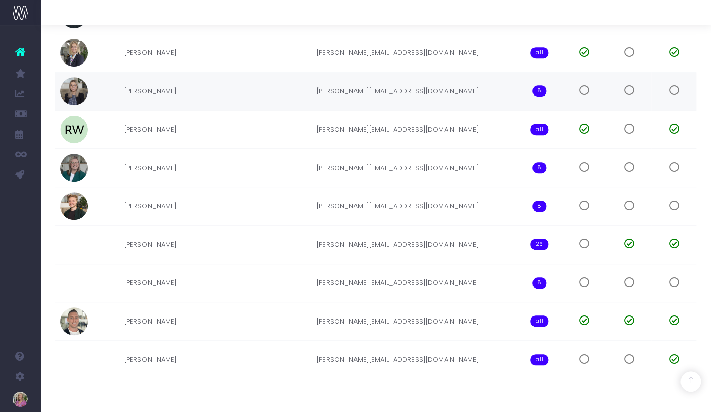
scroll to position [271, 0]
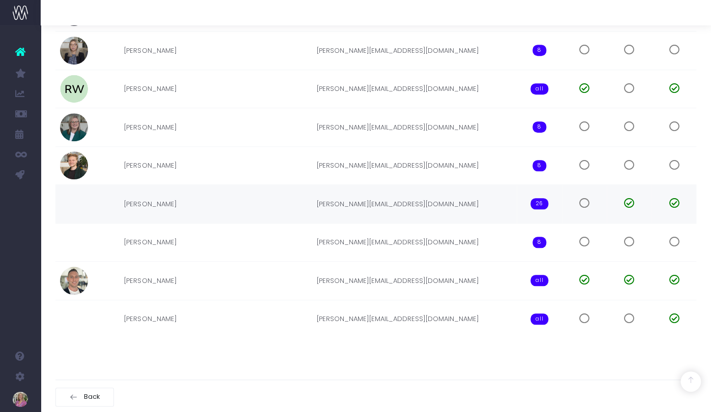
click at [269, 199] on td "[PERSON_NAME]" at bounding box center [215, 204] width 192 height 39
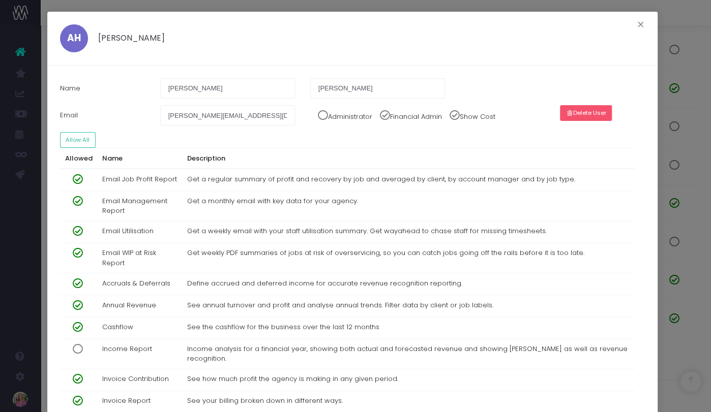
click at [588, 111] on button "Delete User" at bounding box center [586, 113] width 52 height 16
click at [603, 112] on button "Confirm" at bounding box center [610, 113] width 35 height 16
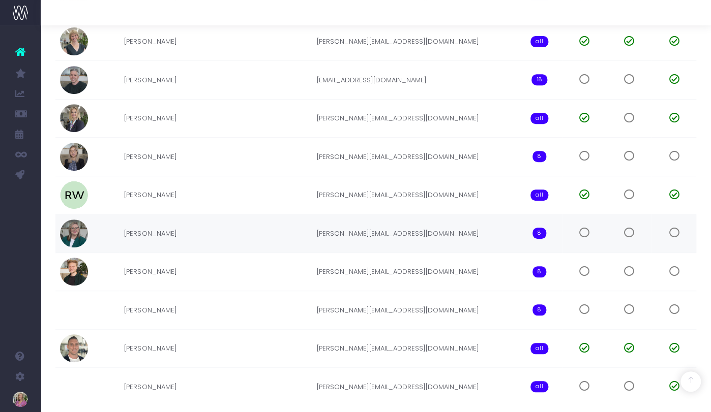
scroll to position [162, 0]
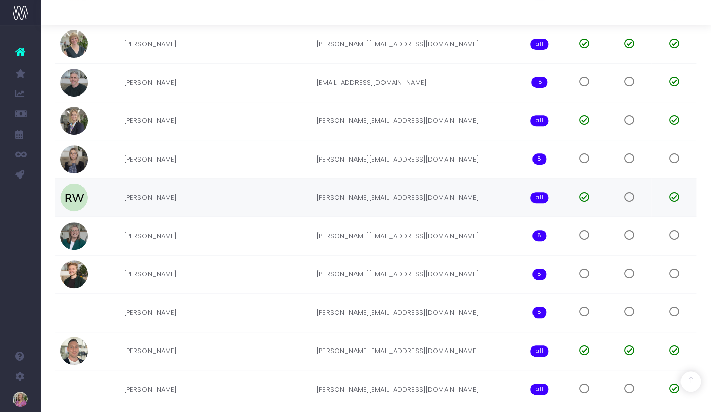
click at [385, 198] on td "[PERSON_NAME][EMAIL_ADDRESS][DOMAIN_NAME]" at bounding box center [414, 197] width 205 height 39
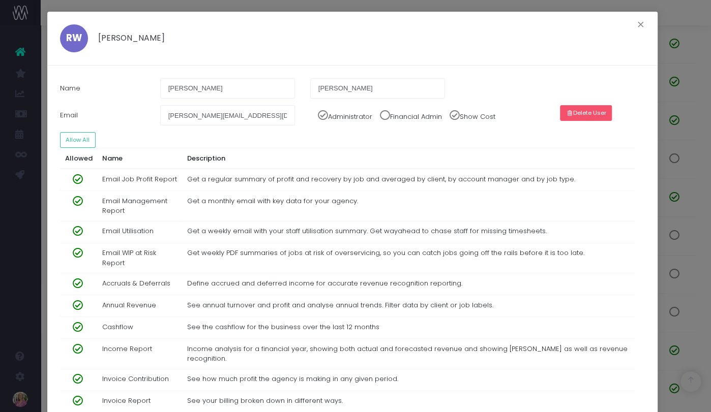
click at [598, 112] on button "Delete User" at bounding box center [586, 113] width 52 height 16
click at [600, 112] on button "Confirm" at bounding box center [610, 113] width 35 height 16
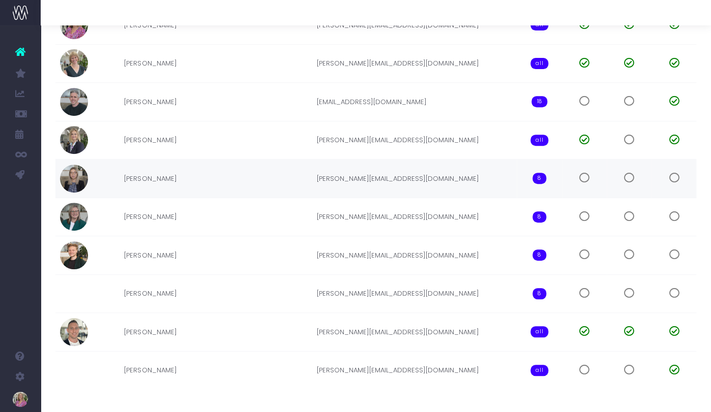
scroll to position [136, 0]
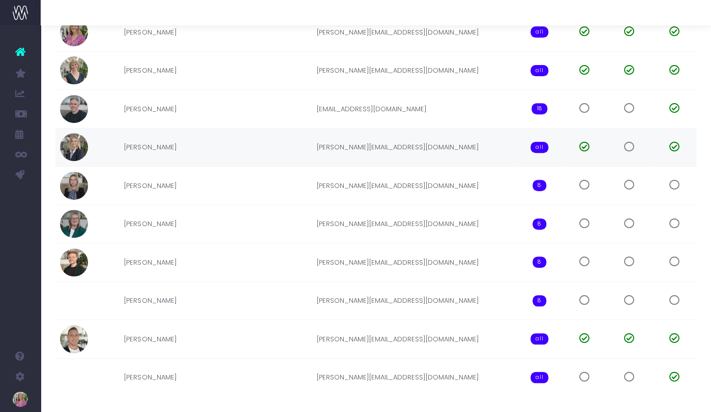
click at [399, 155] on td "[PERSON_NAME][EMAIL_ADDRESS][DOMAIN_NAME]" at bounding box center [414, 147] width 205 height 39
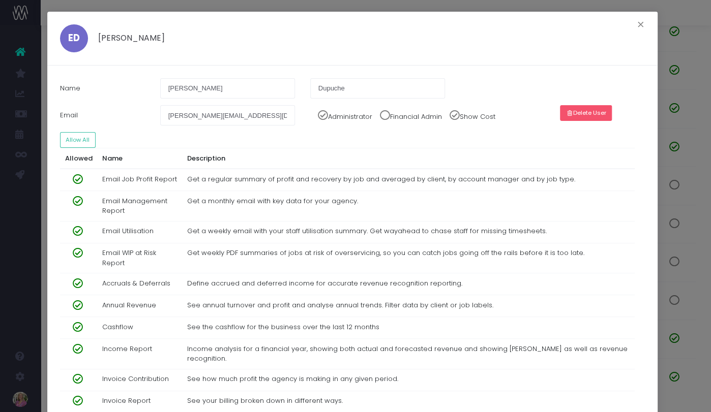
click at [597, 111] on button "Delete User" at bounding box center [586, 113] width 52 height 16
click at [600, 112] on button "Confirm" at bounding box center [610, 113] width 35 height 16
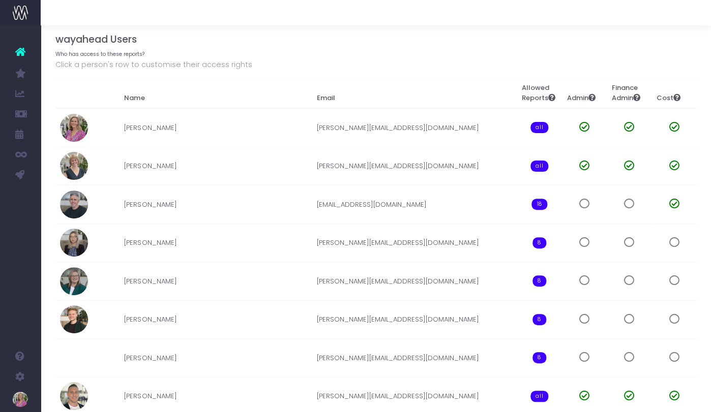
scroll to position [0, 0]
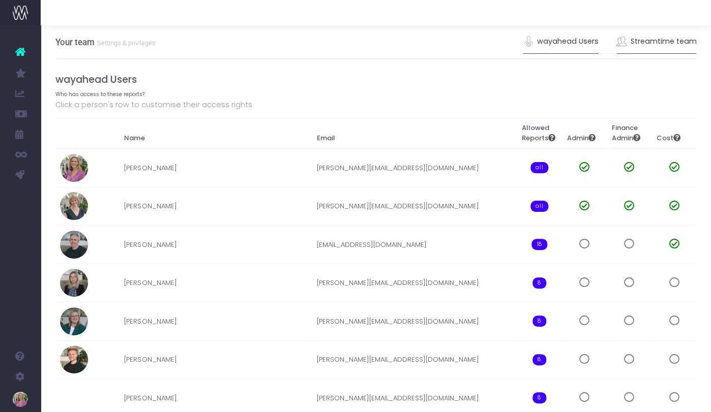
click at [660, 43] on link "Streamtime team" at bounding box center [656, 41] width 80 height 23
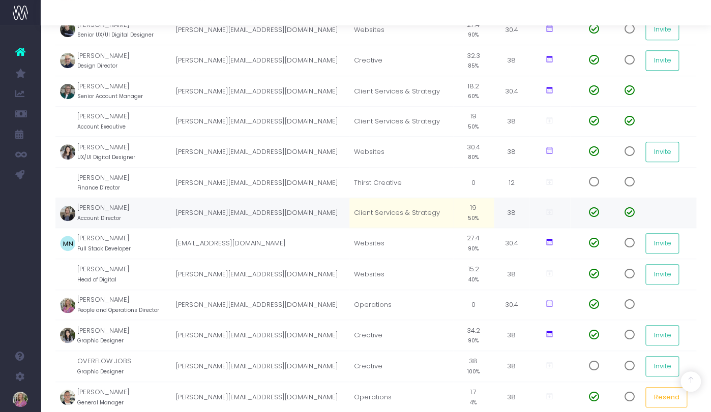
scroll to position [223, 0]
